Goal: Information Seeking & Learning: Learn about a topic

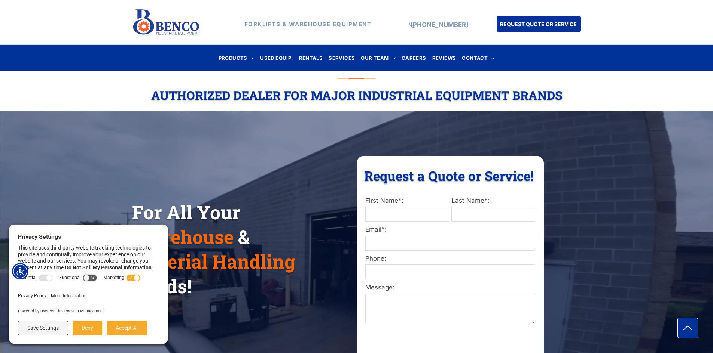
click at [584, 181] on div "For All Your Warehouse & Material Handling Needs! Request a Quote or Service! R…" at bounding box center [356, 262] width 713 height 286
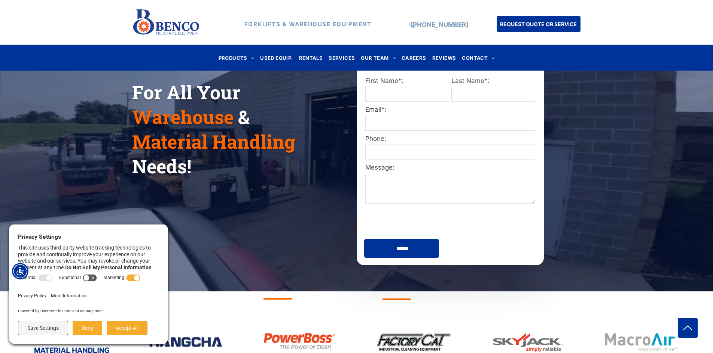
scroll to position [262, 0]
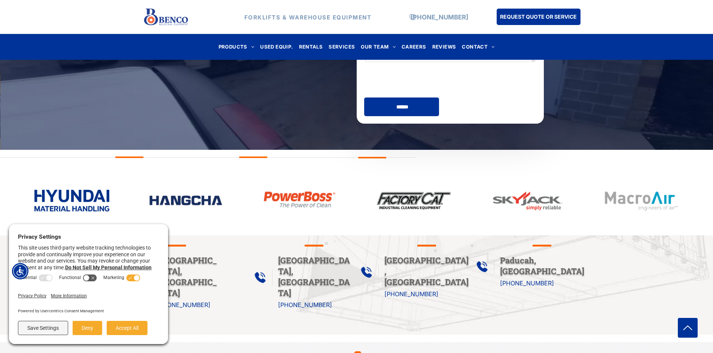
click at [159, 125] on div "For All Your Warehouse & Material Handling Needs! Request a Quote or Service! R…" at bounding box center [356, 0] width 713 height 286
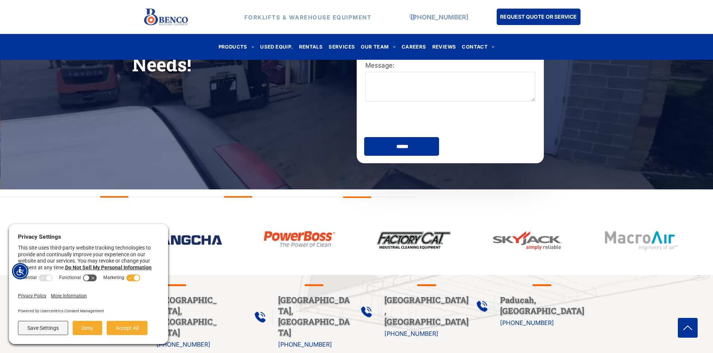
scroll to position [224, 0]
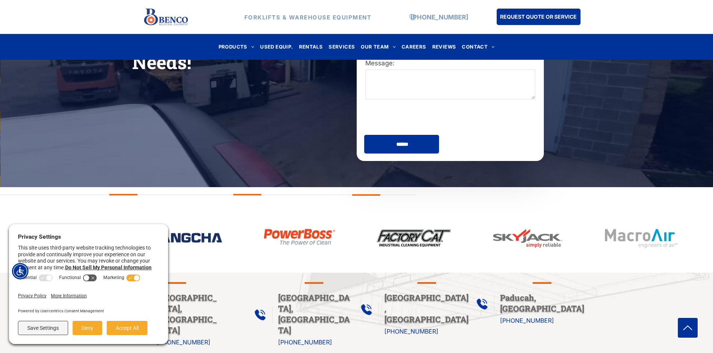
click at [202, 207] on div at bounding box center [356, 238] width 713 height 69
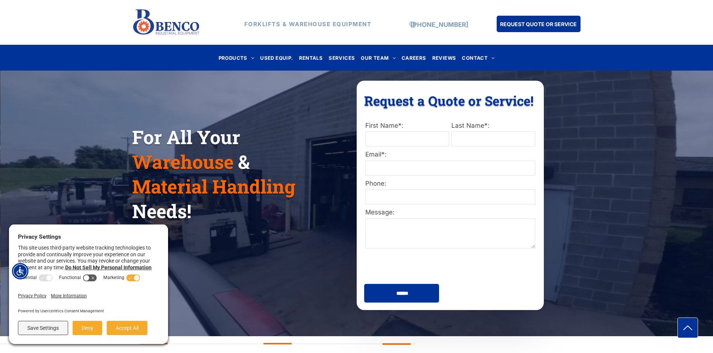
scroll to position [0, 0]
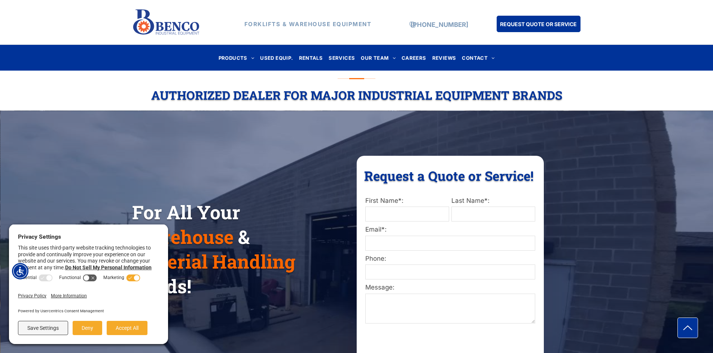
click at [150, 154] on div "For All Your Warehouse & Material Handling Needs! Request a Quote or Service! R…" at bounding box center [356, 262] width 713 height 286
click at [140, 181] on div "For All Your Warehouse & Material Handling Needs! Request a Quote or Service! R…" at bounding box center [356, 247] width 449 height 183
drag, startPoint x: 107, startPoint y: 329, endPoint x: 114, endPoint y: 328, distance: 7.1
click at [107, 329] on div "Save Settings Deny Accept All" at bounding box center [89, 328] width 146 height 14
click at [122, 327] on button "Accept All" at bounding box center [127, 328] width 41 height 14
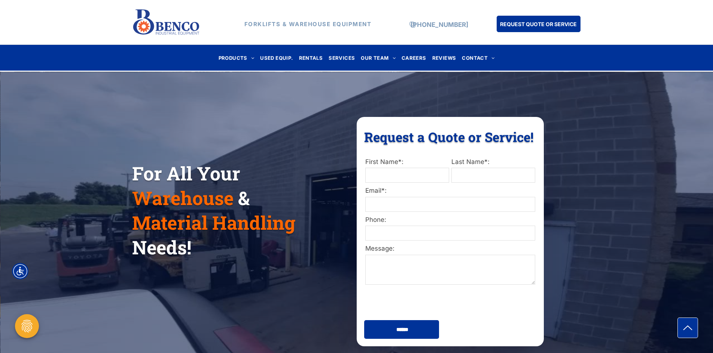
scroll to position [37, 0]
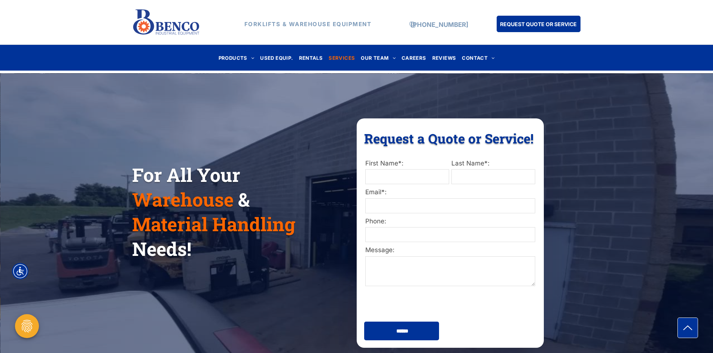
click at [346, 60] on span "SERVICES" at bounding box center [341, 58] width 26 height 10
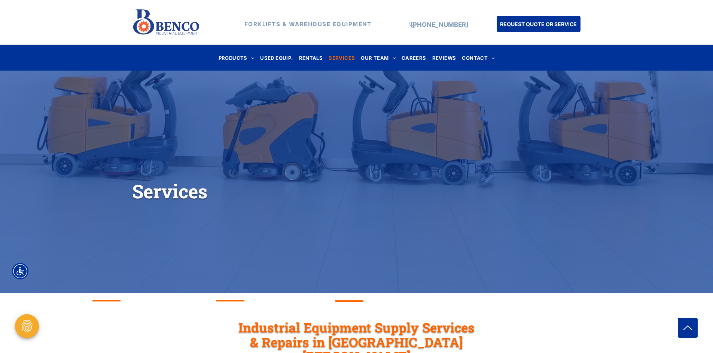
click at [268, 92] on span "HYUNDAI FORKLIFTS" at bounding box center [255, 88] width 56 height 8
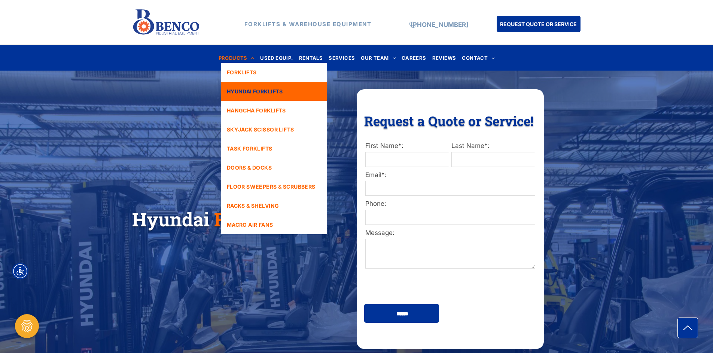
click at [275, 91] on span "HYUNDAI FORKLIFTS" at bounding box center [255, 92] width 56 height 8
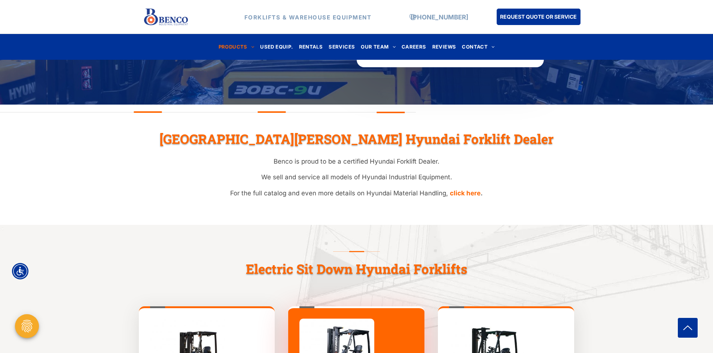
scroll to position [262, 0]
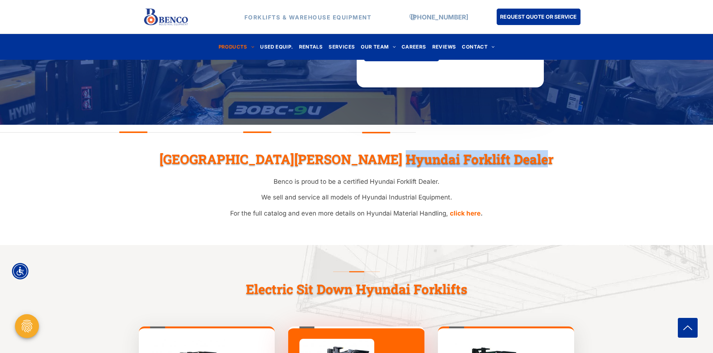
drag, startPoint x: 324, startPoint y: 161, endPoint x: 451, endPoint y: 162, distance: 126.4
click at [451, 162] on h2 "St. Louis Hyundai Forklift Dealer" at bounding box center [356, 159] width 449 height 15
drag, startPoint x: 462, startPoint y: 158, endPoint x: 325, endPoint y: 164, distance: 136.7
click at [312, 163] on h2 "St. Louis Hyundai Forklift Dealer" at bounding box center [356, 159] width 449 height 15
copy h2 "Hyundai Forklift Dealer"
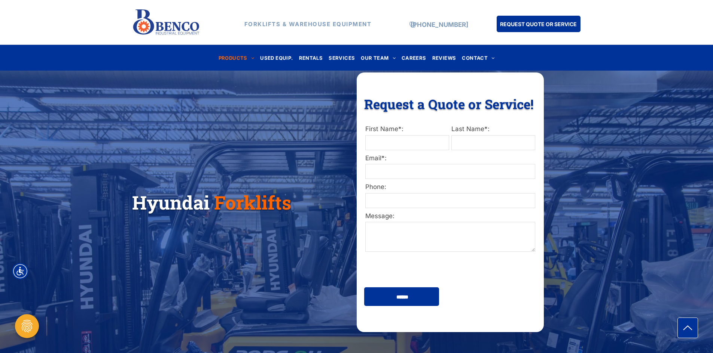
scroll to position [0, 0]
